Goal: Information Seeking & Learning: Learn about a topic

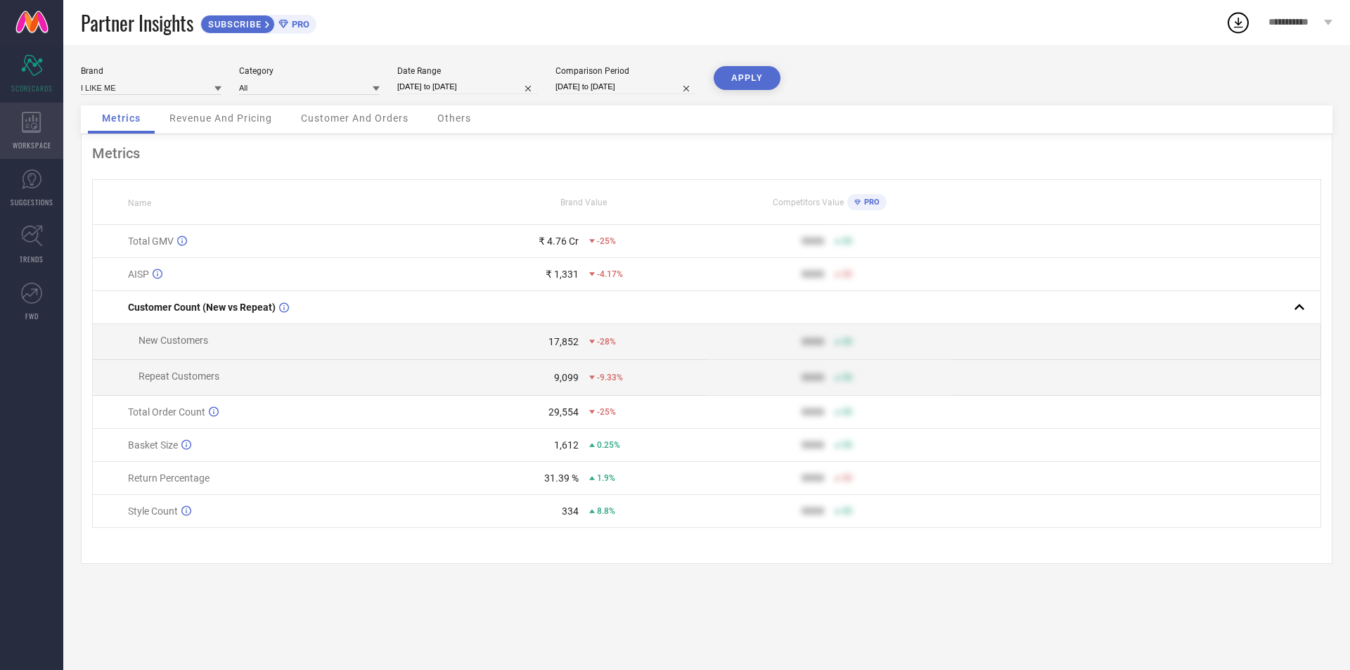
click at [37, 120] on icon at bounding box center [31, 122] width 19 height 21
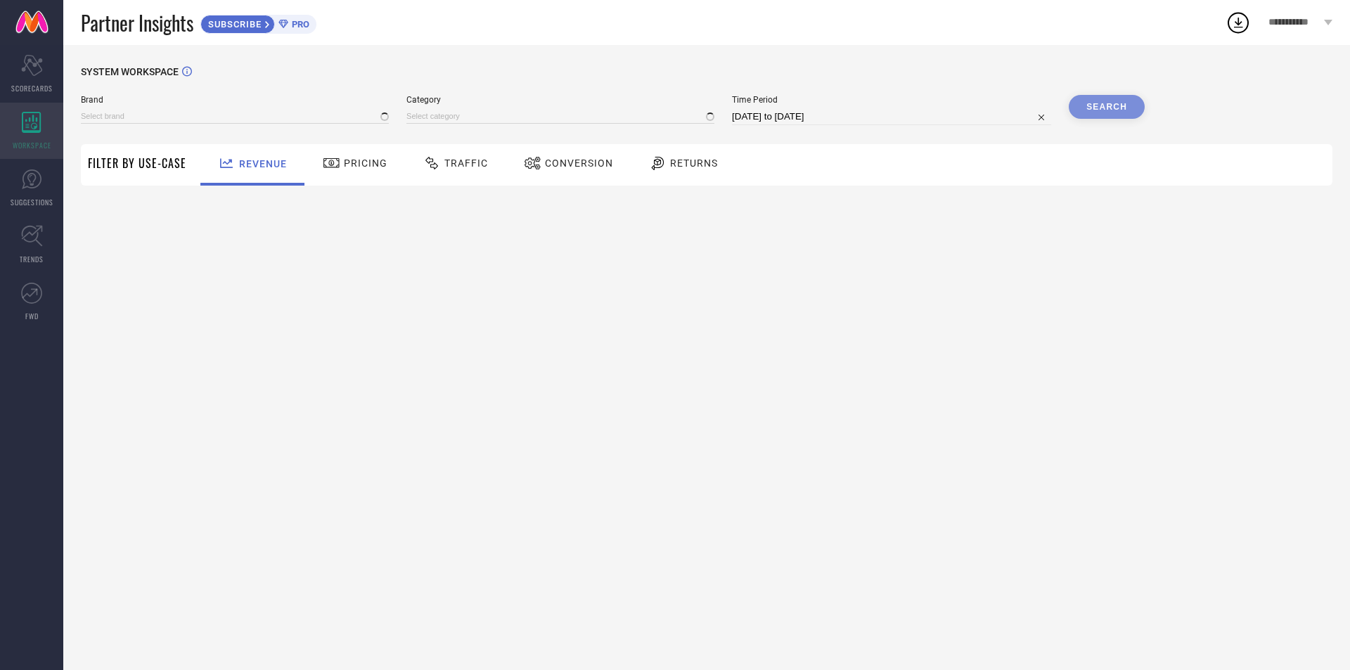
type input "BEEBELLE"
type input "All"
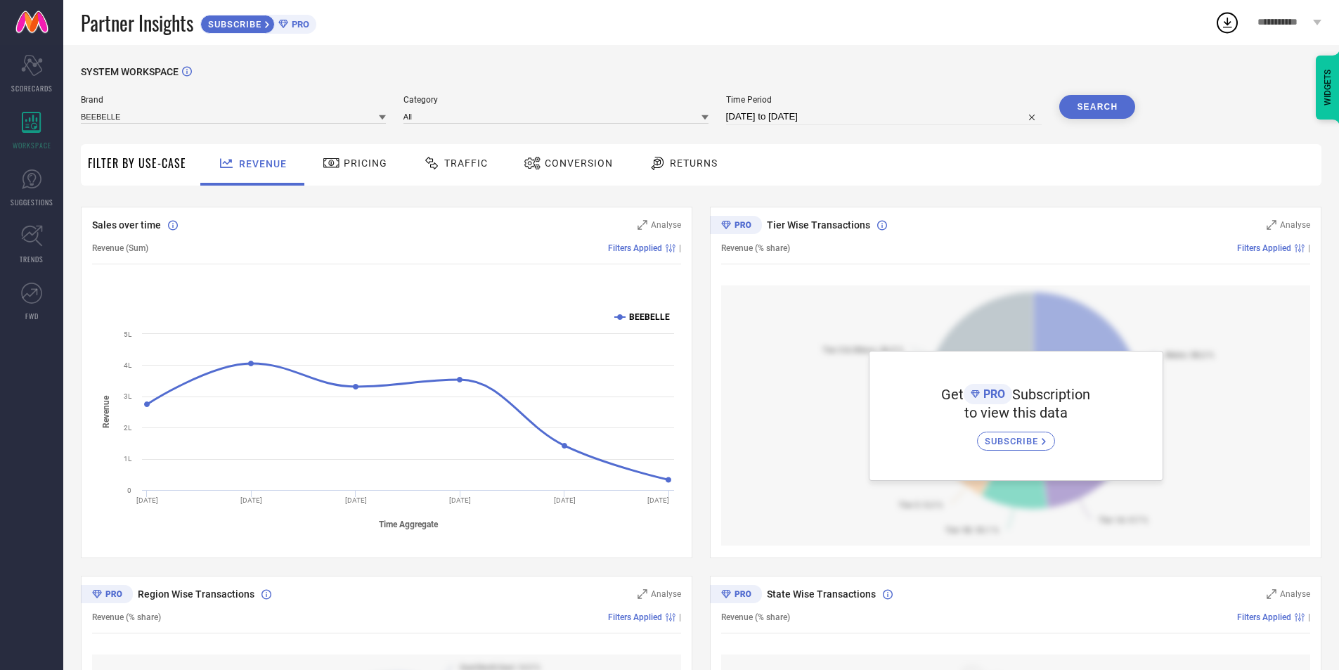
click at [621, 318] on icon at bounding box center [620, 317] width 6 height 6
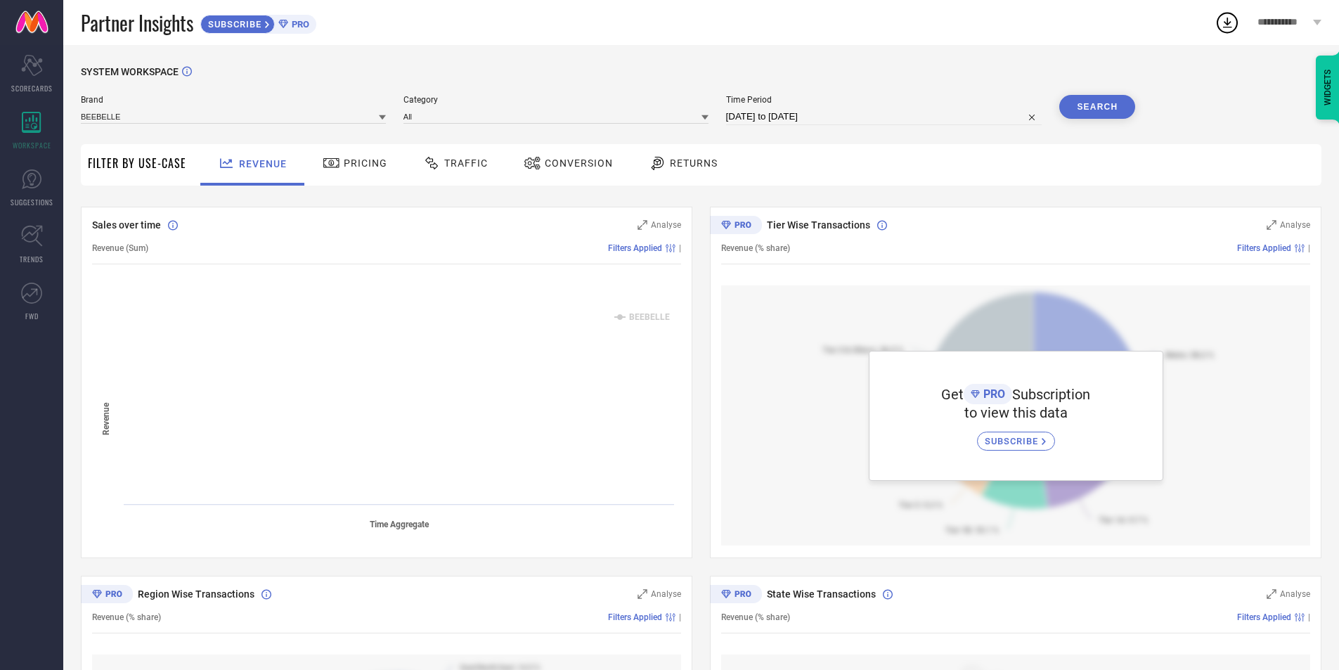
click at [580, 316] on rect at bounding box center [386, 419] width 589 height 239
click at [651, 253] on span "Filters Applied" at bounding box center [635, 248] width 54 height 10
click at [35, 304] on link "FWD" at bounding box center [31, 301] width 63 height 56
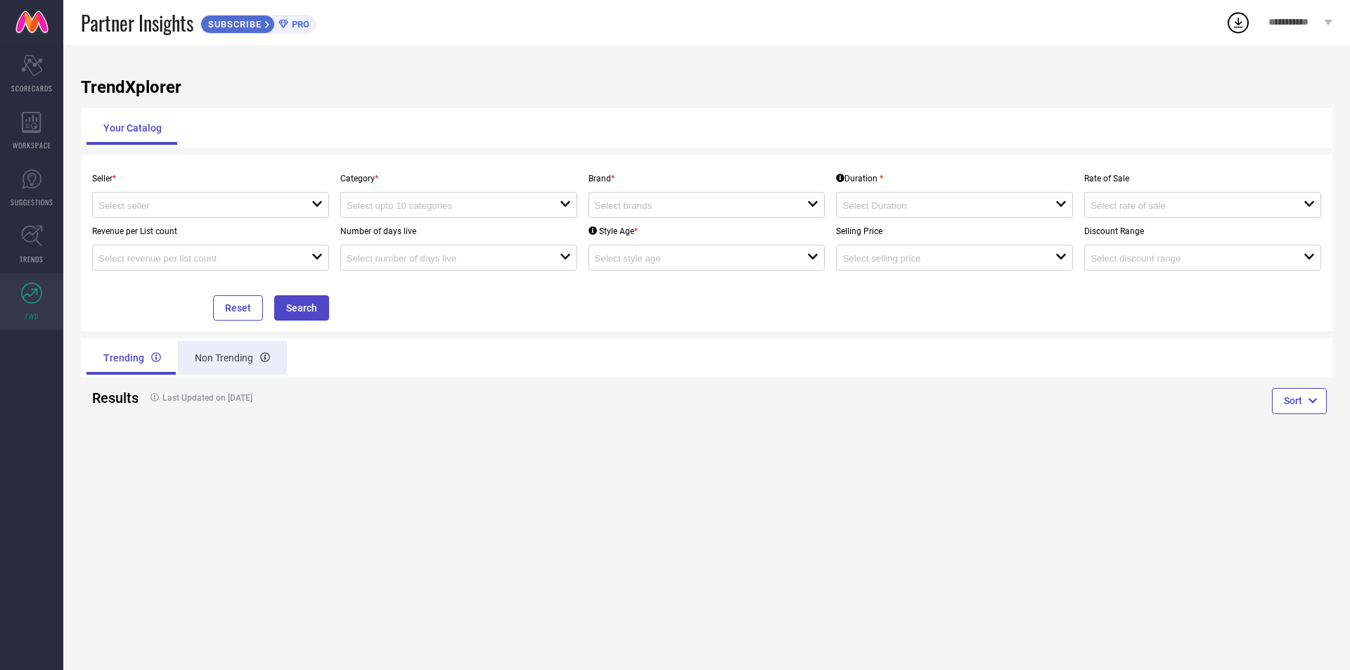
click at [202, 363] on div "Non Trending" at bounding box center [232, 358] width 109 height 34
click at [37, 247] on link "TRENDS" at bounding box center [31, 245] width 63 height 56
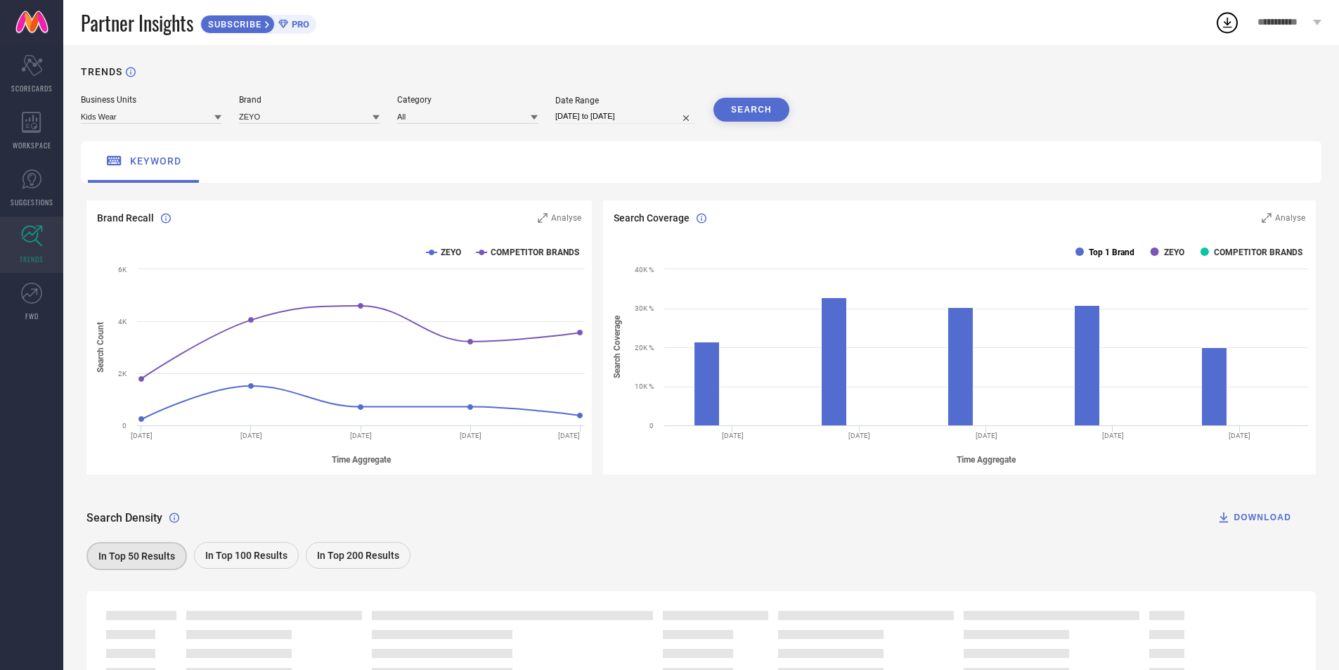
click at [1107, 250] on text "Top 1 Brand" at bounding box center [1112, 252] width 46 height 10
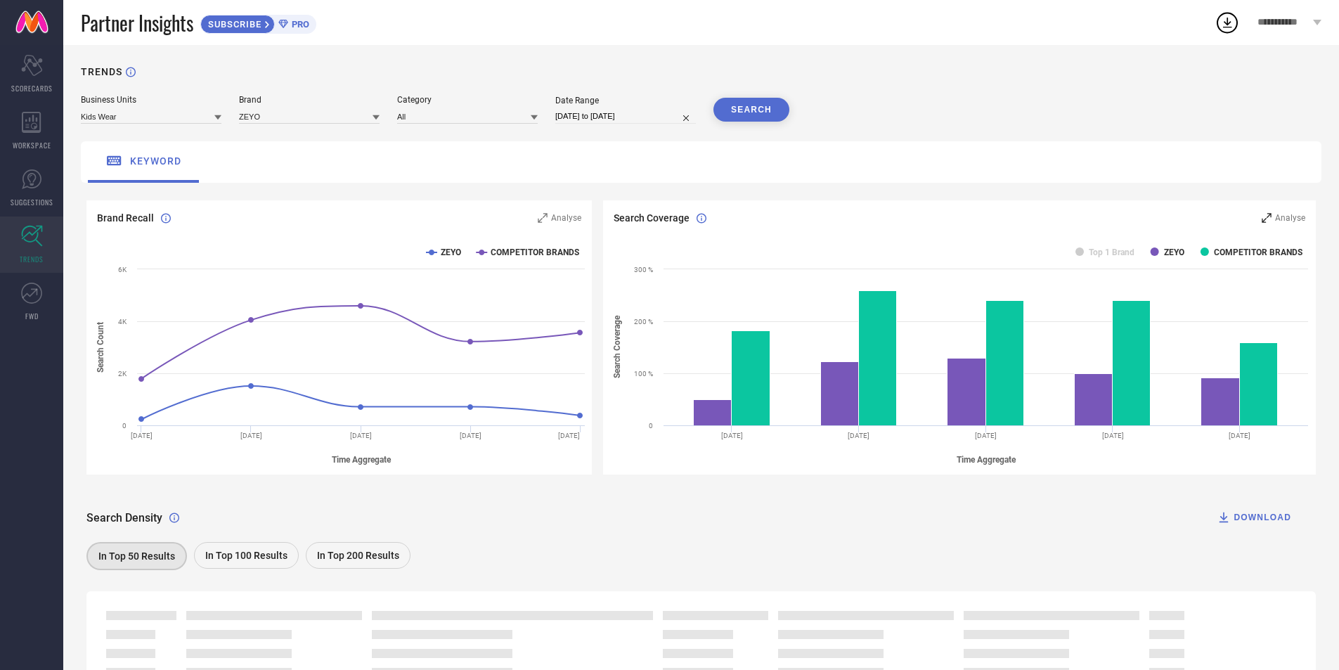
click at [1280, 215] on span "Analyse" at bounding box center [1290, 218] width 30 height 10
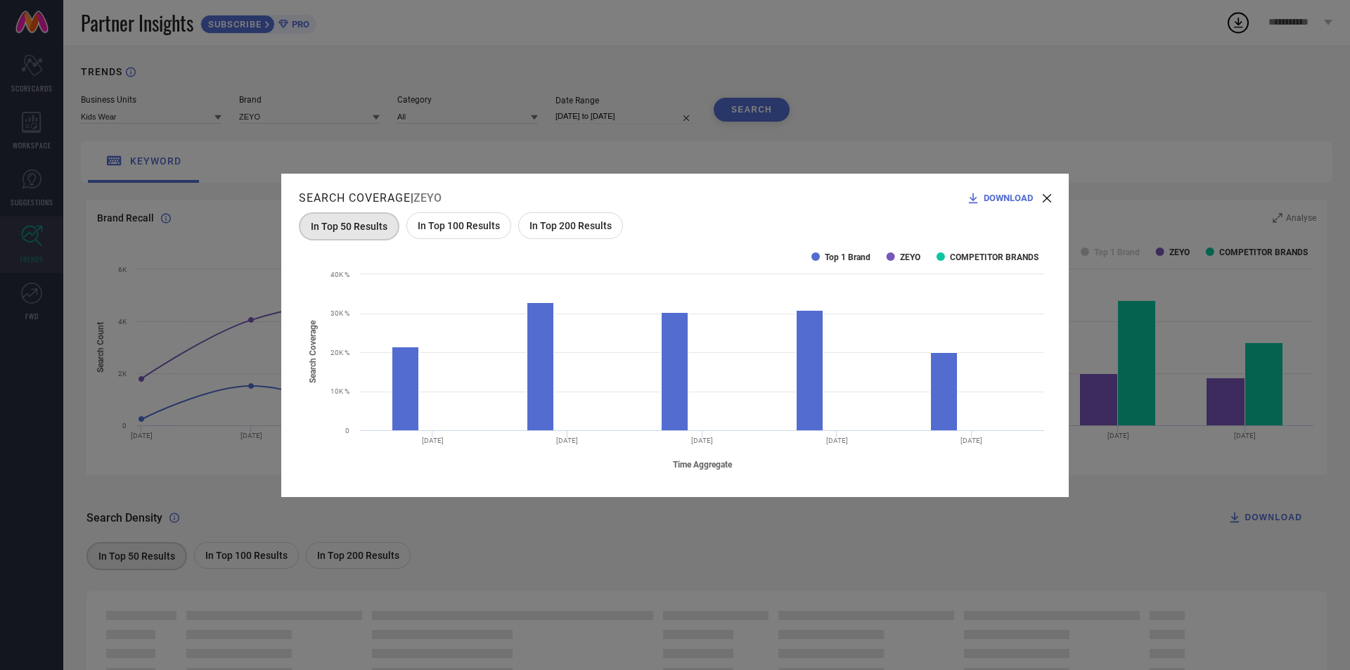
click at [447, 235] on div "In Top 100 Results" at bounding box center [458, 225] width 105 height 27
click at [832, 254] on text "Top 1 Brand" at bounding box center [848, 257] width 46 height 10
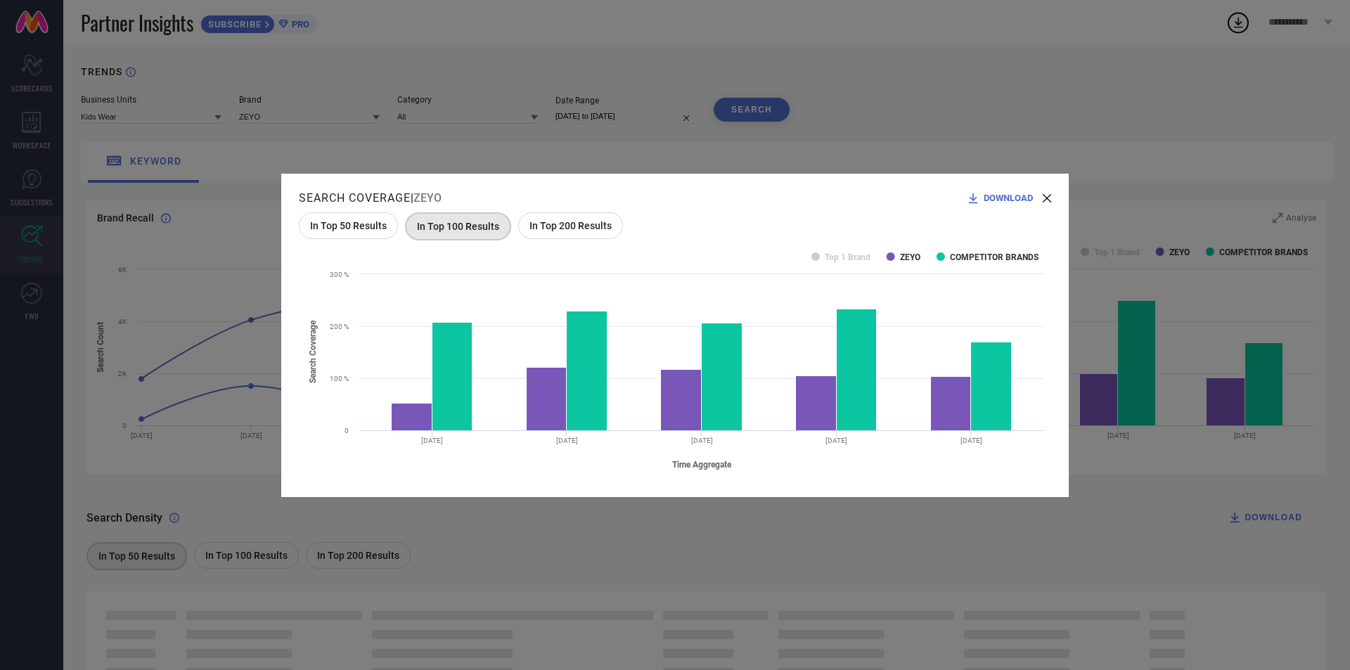
click at [352, 228] on span "In Top 50 Results" at bounding box center [348, 225] width 77 height 11
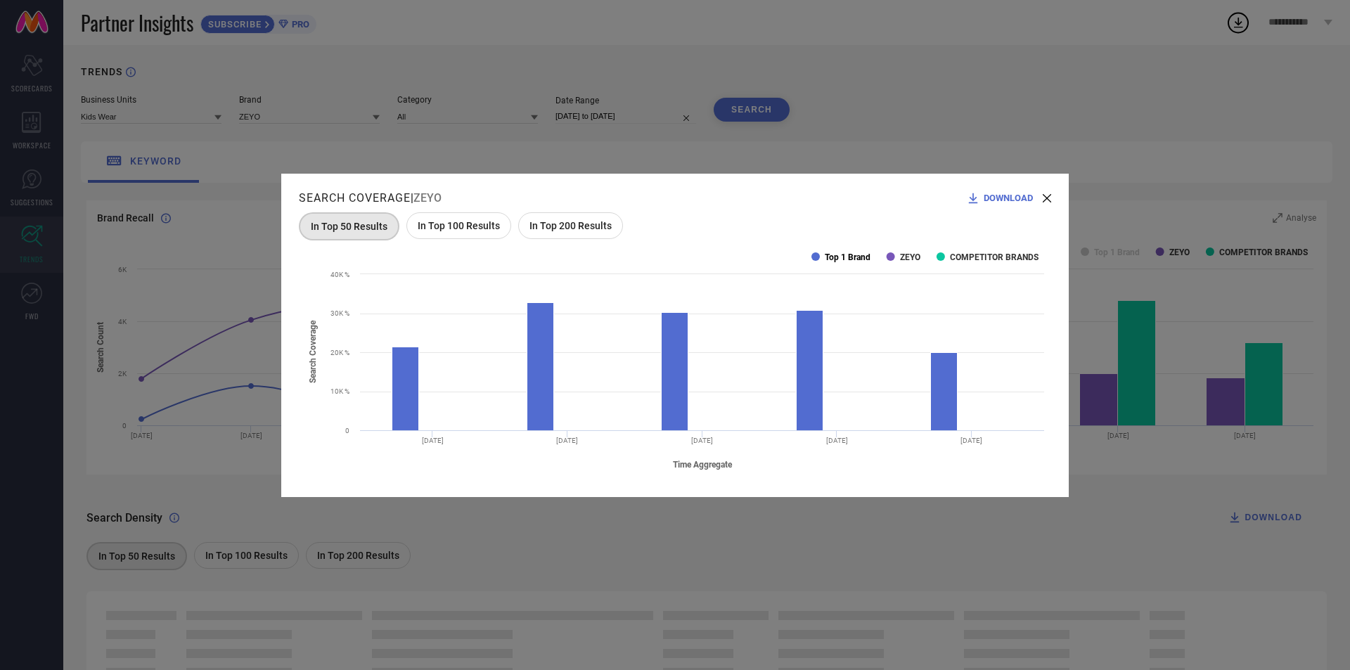
click at [827, 258] on text "Top 1 Brand" at bounding box center [848, 257] width 46 height 10
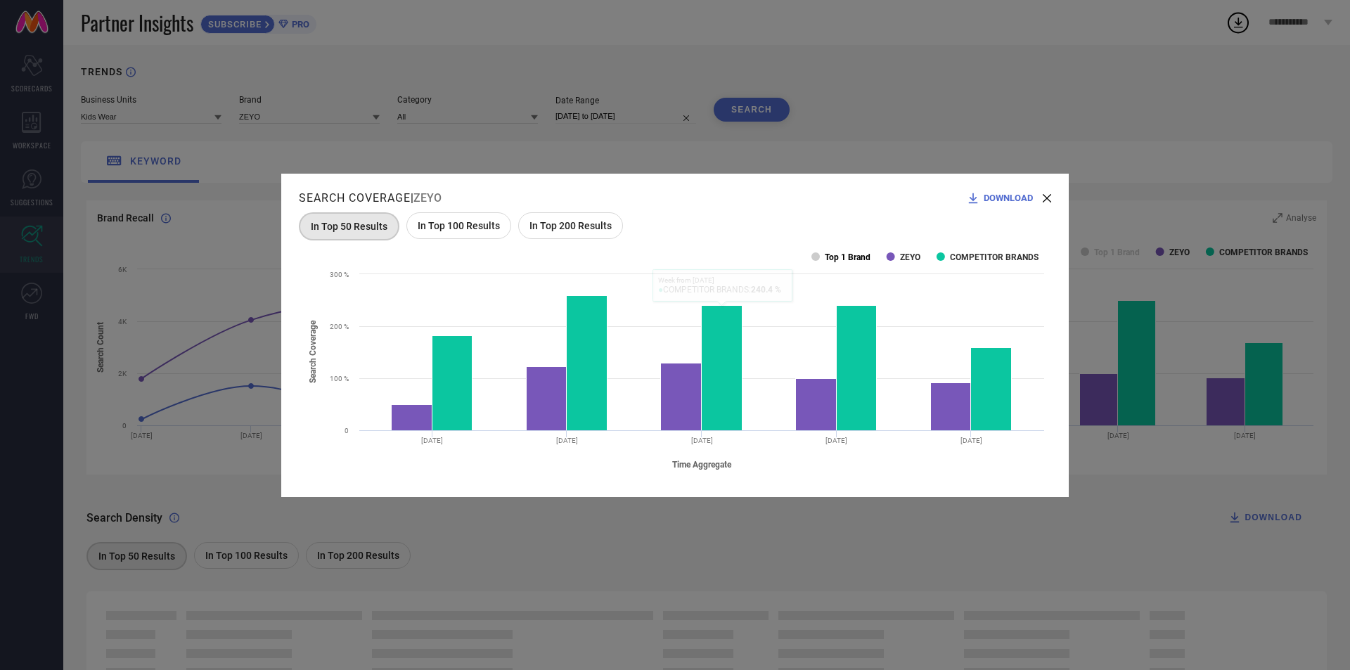
click at [856, 252] on text "Top 1 Brand" at bounding box center [848, 257] width 46 height 10
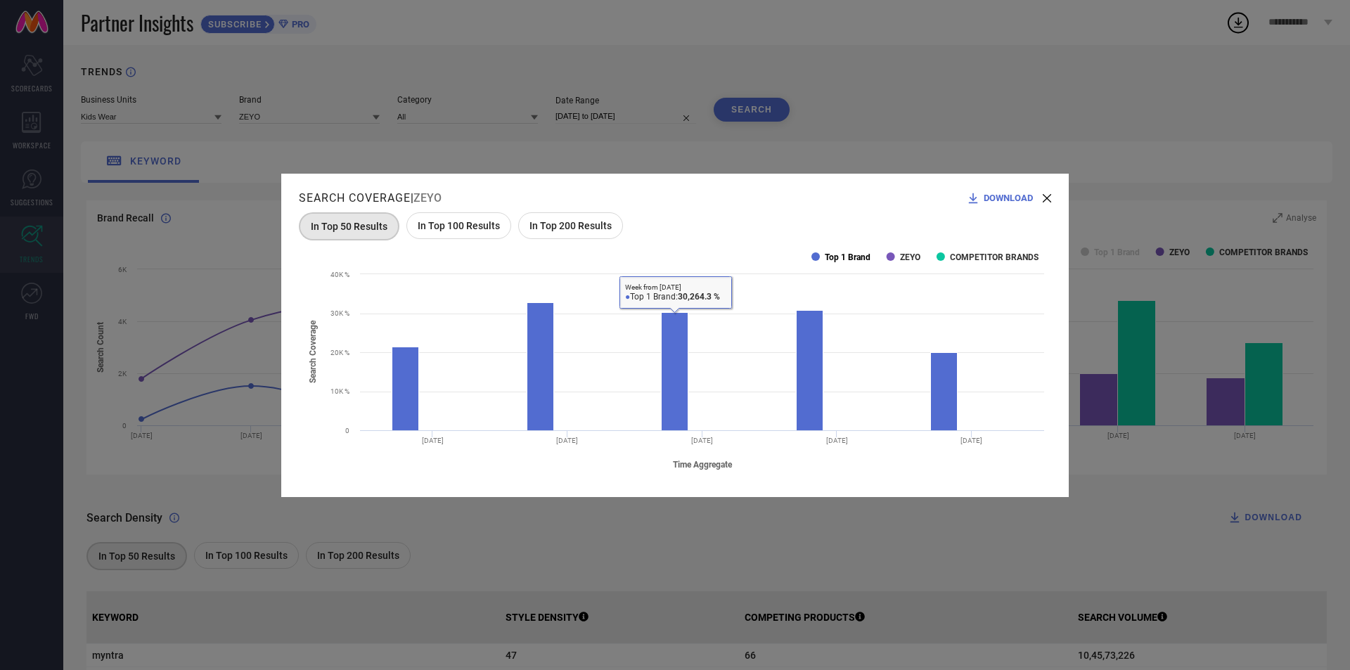
click at [830, 254] on text "Top 1 Brand" at bounding box center [848, 257] width 46 height 10
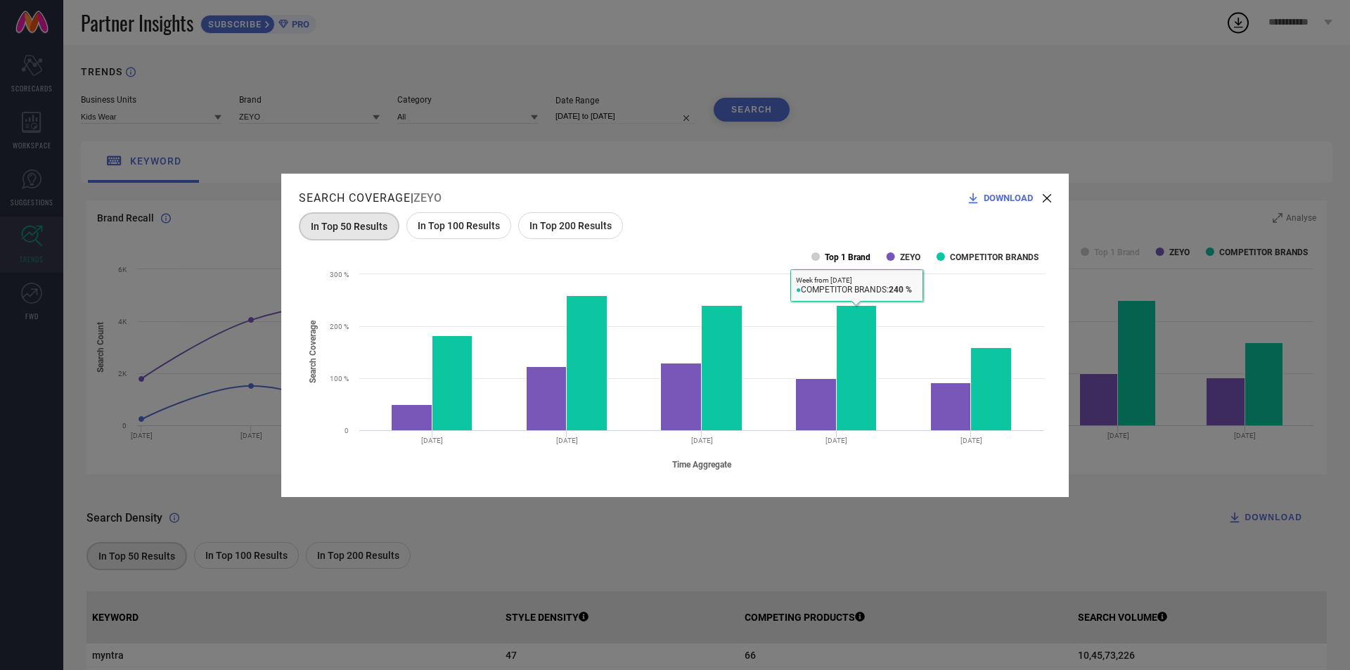
click at [843, 257] on text "Top 1 Brand" at bounding box center [848, 257] width 46 height 10
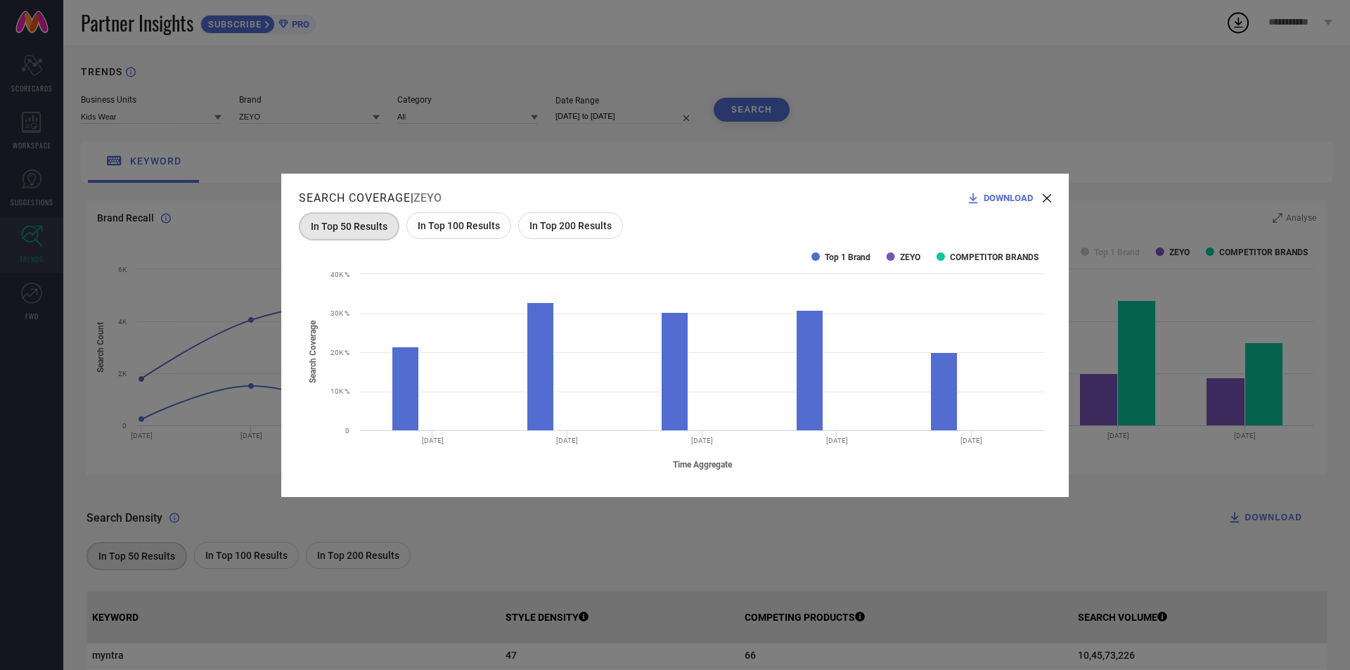
click at [560, 233] on div "In Top 200 Results" at bounding box center [570, 225] width 105 height 27
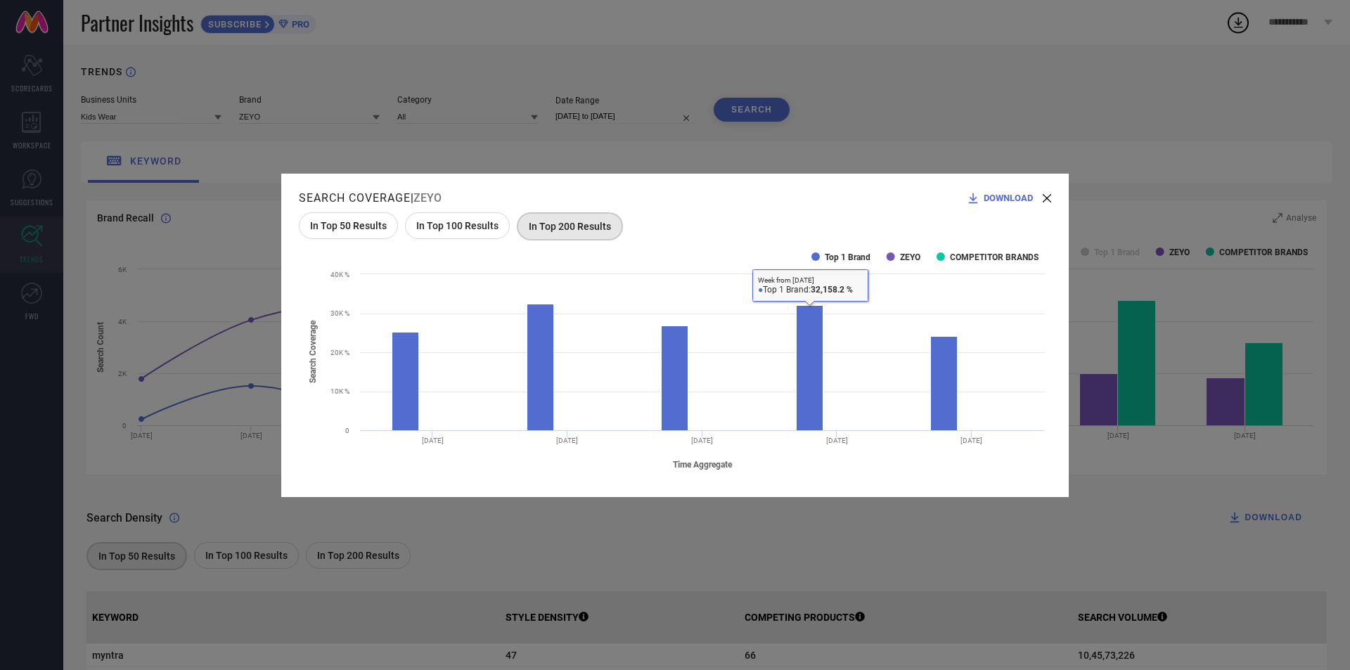
click at [825, 249] on rect at bounding box center [675, 359] width 752 height 239
click at [835, 256] on text "Top 1 Brand" at bounding box center [848, 257] width 46 height 10
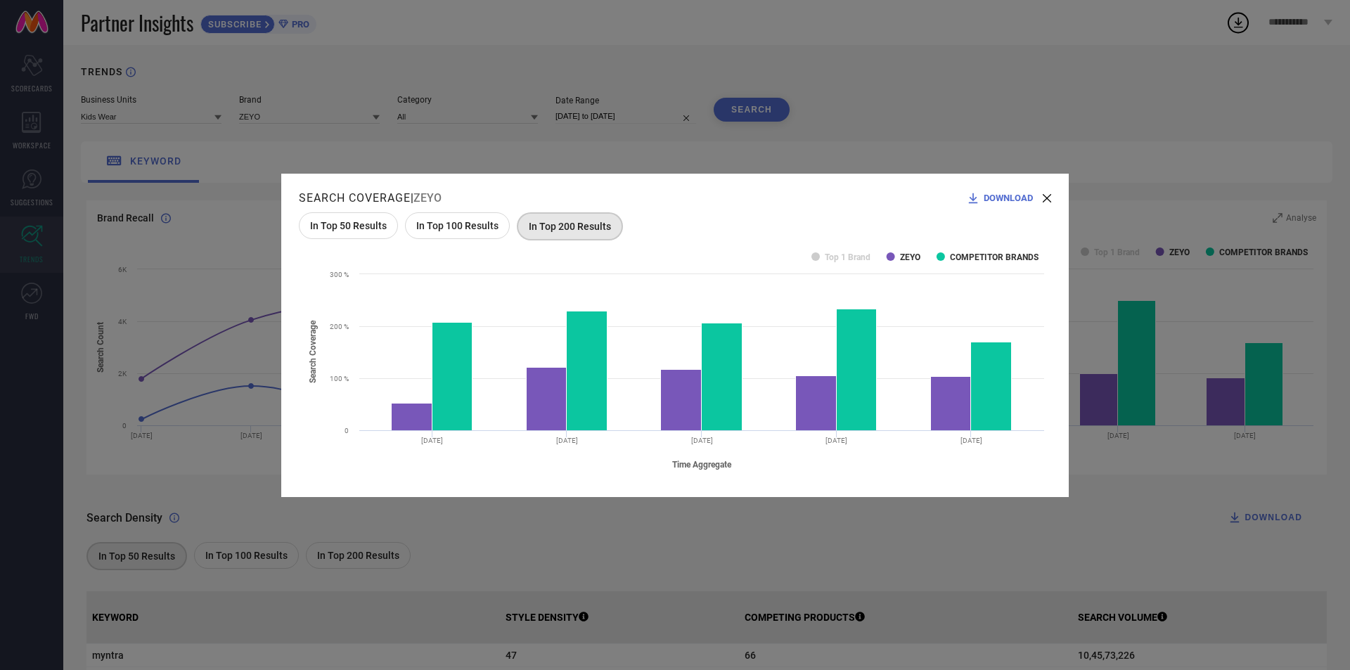
click at [1052, 195] on div "Search Coverage | ZEYO DOWNLOAD In Top 50 Results In Top 100 Results In Top 200…" at bounding box center [674, 335] width 787 height 323
click at [1047, 196] on icon at bounding box center [1047, 198] width 8 height 8
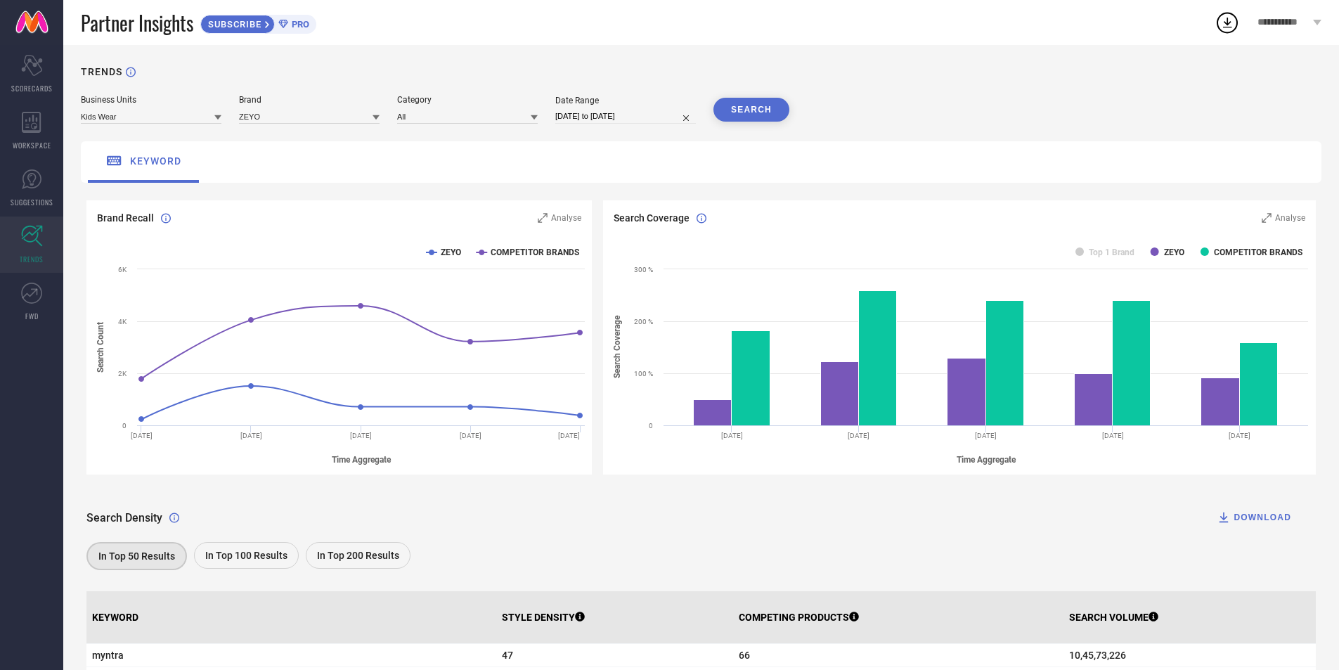
click at [1234, 18] on icon at bounding box center [1227, 22] width 25 height 25
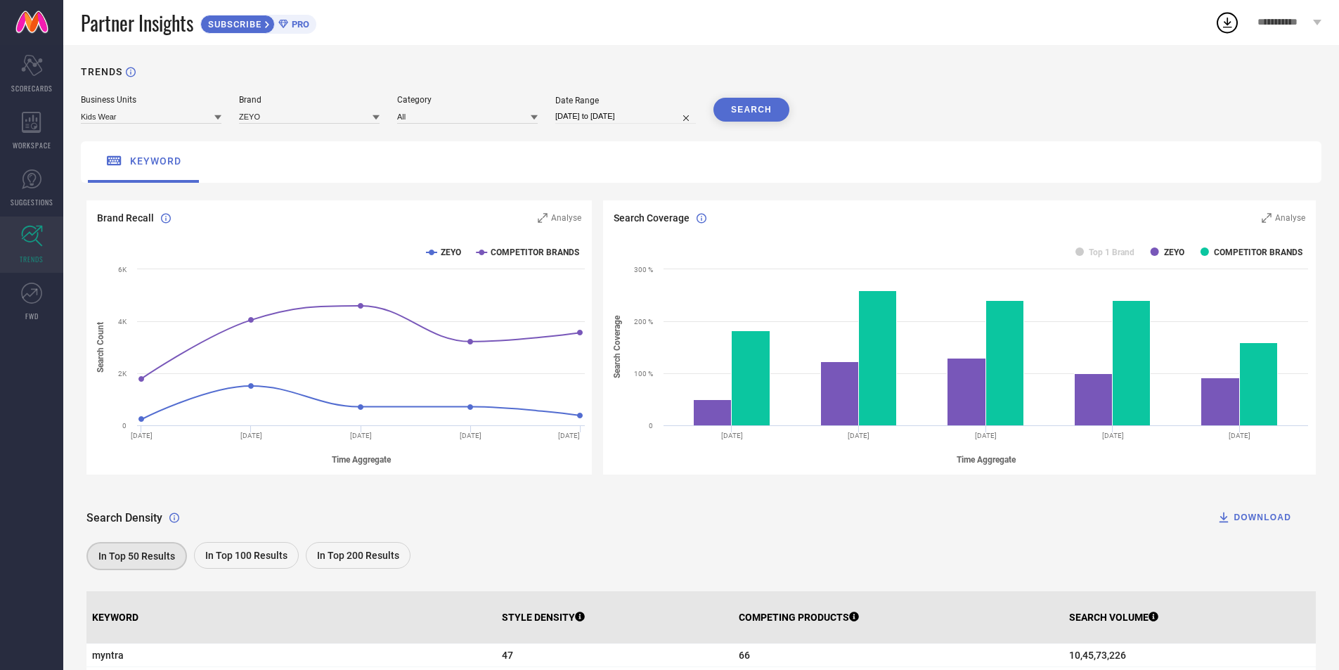
click at [295, 30] on div "SUBSCRIBE PRO" at bounding box center [258, 24] width 116 height 19
click at [0, 89] on div "Scorecard SCORECARDS" at bounding box center [31, 74] width 63 height 56
